Goal: Find specific page/section: Find specific page/section

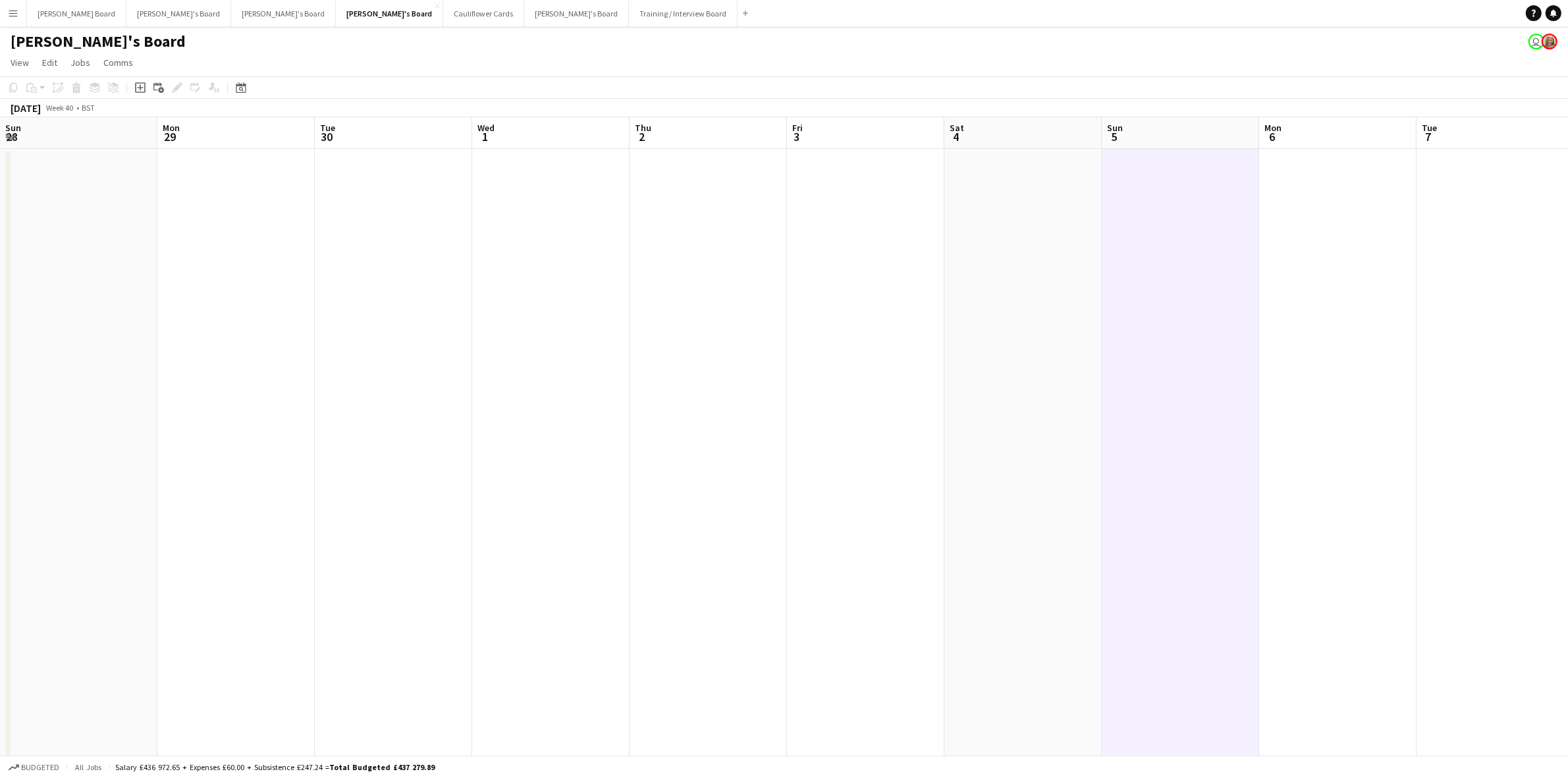
scroll to position [0, 455]
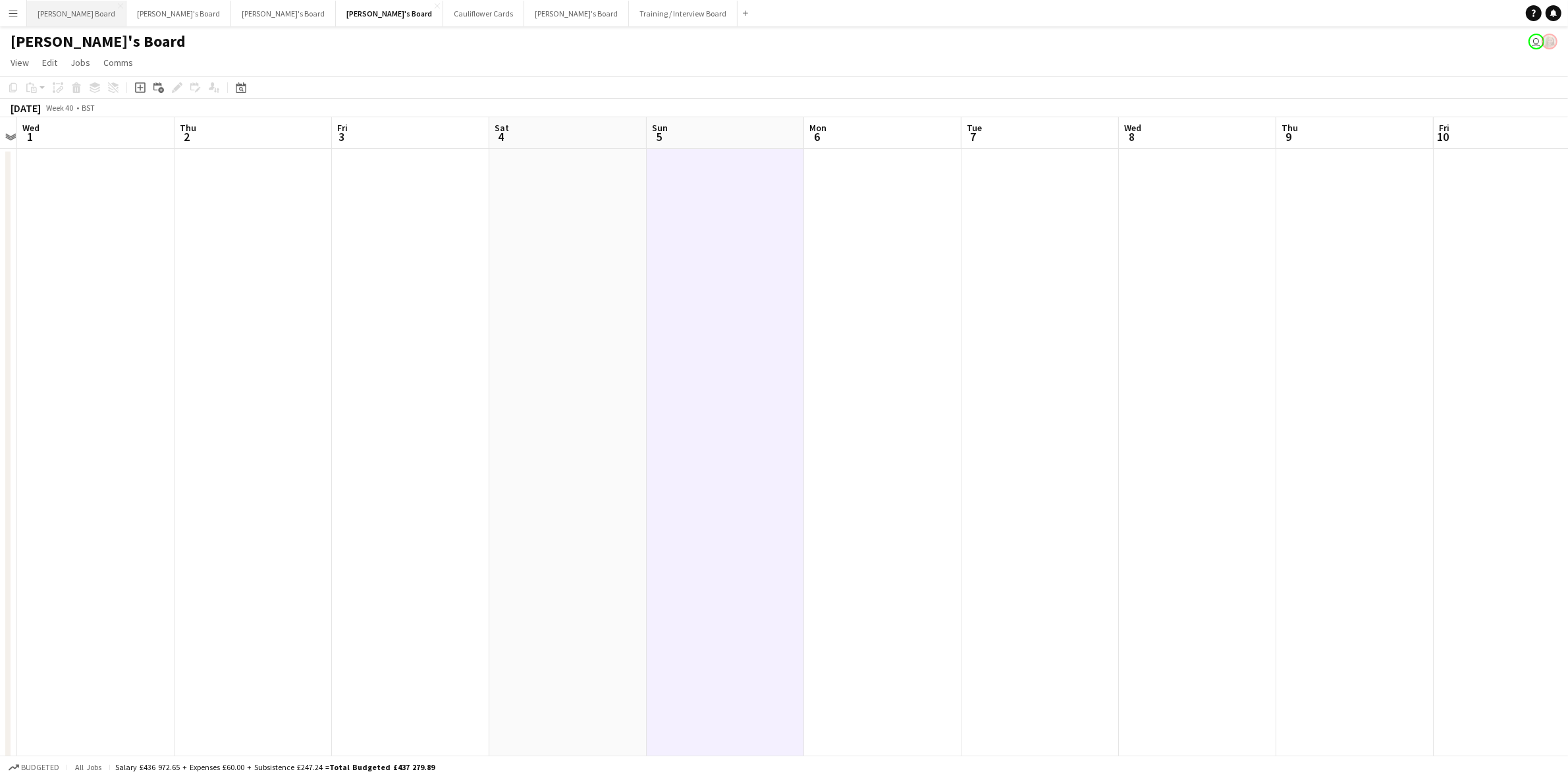
click at [68, 14] on button "[PERSON_NAME] Board Close" at bounding box center [76, 13] width 99 height 26
